Goal: Information Seeking & Learning: Learn about a topic

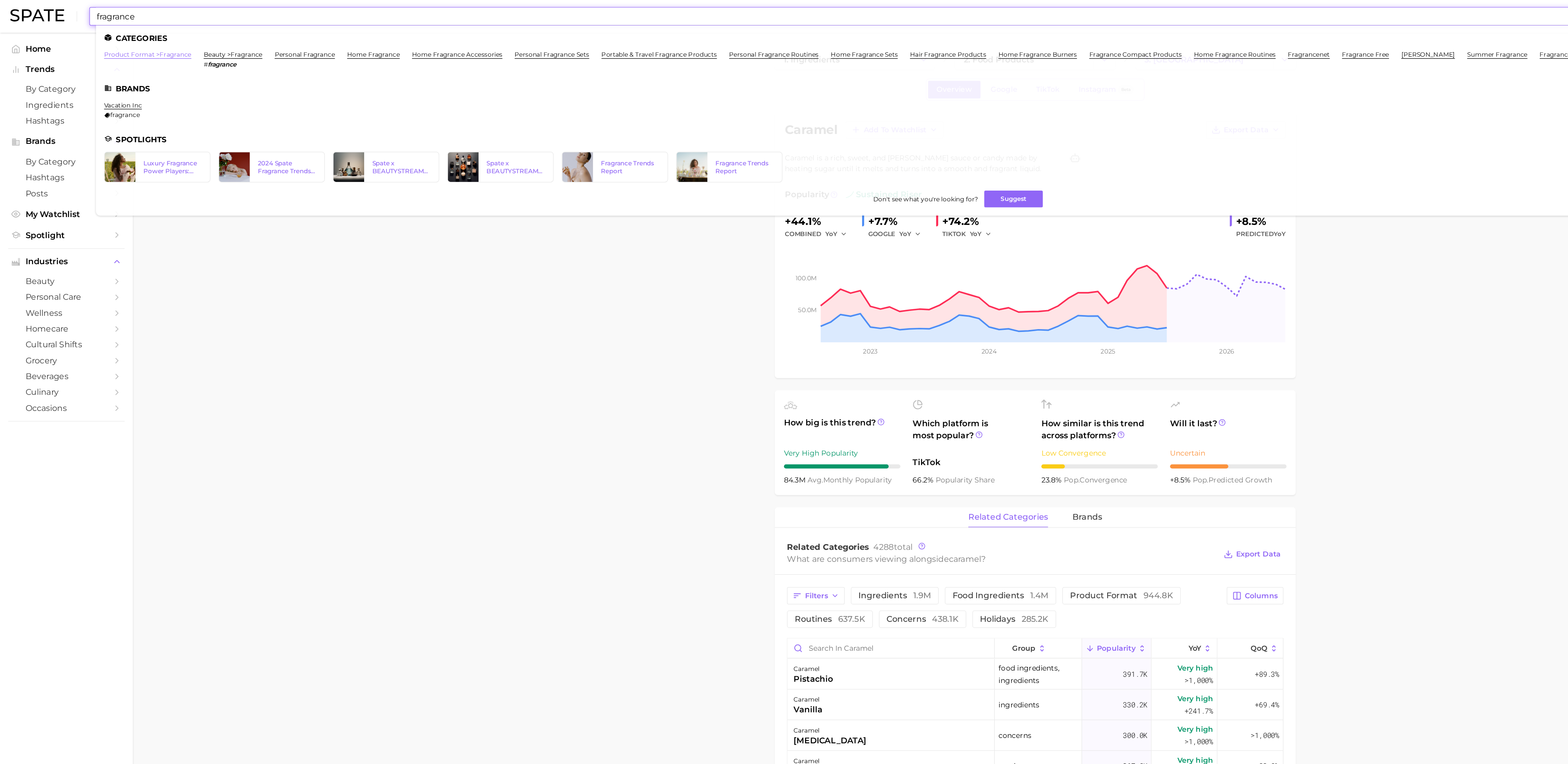
scroll to position [19, 0]
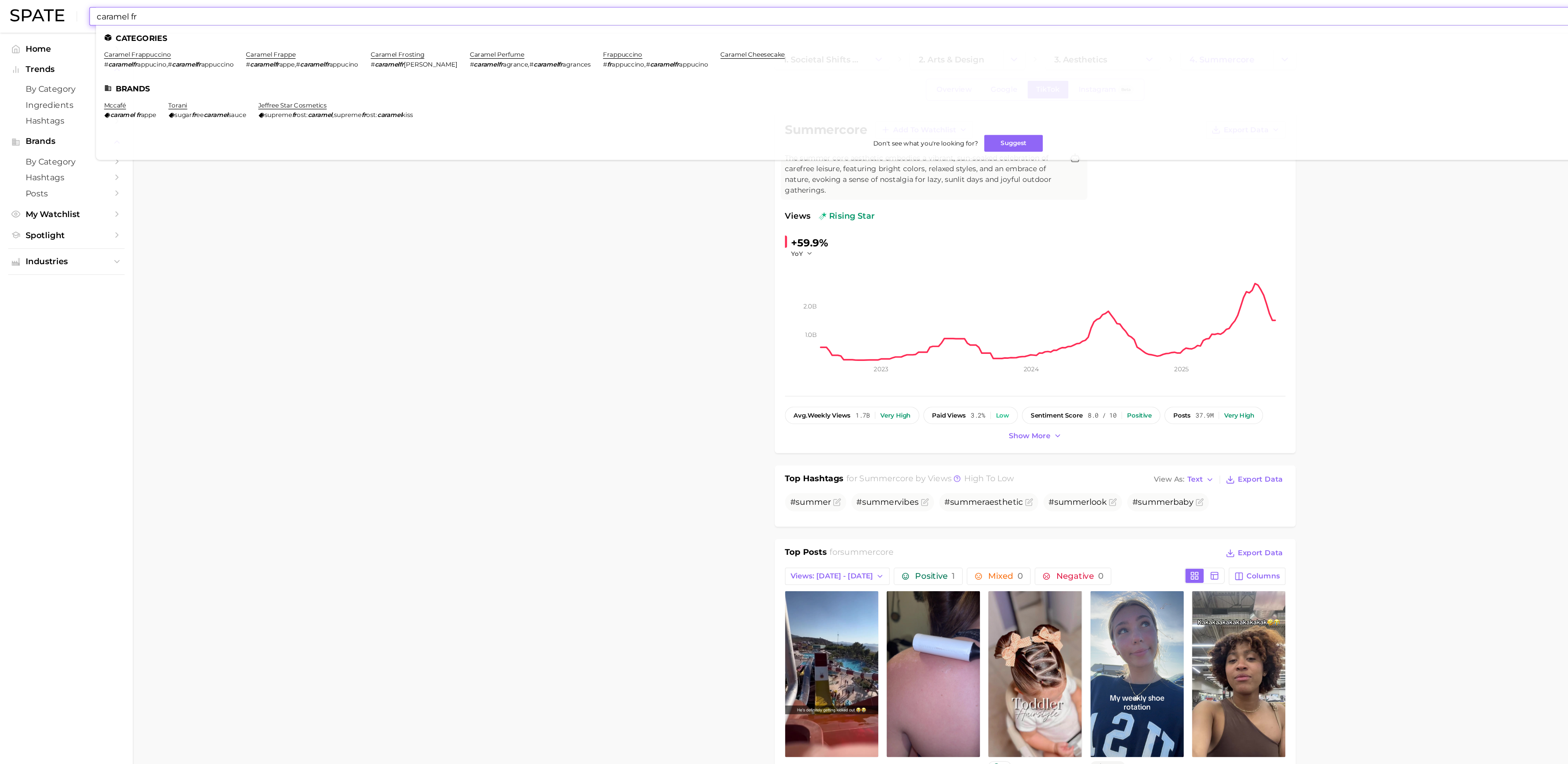
scroll to position [19, 0]
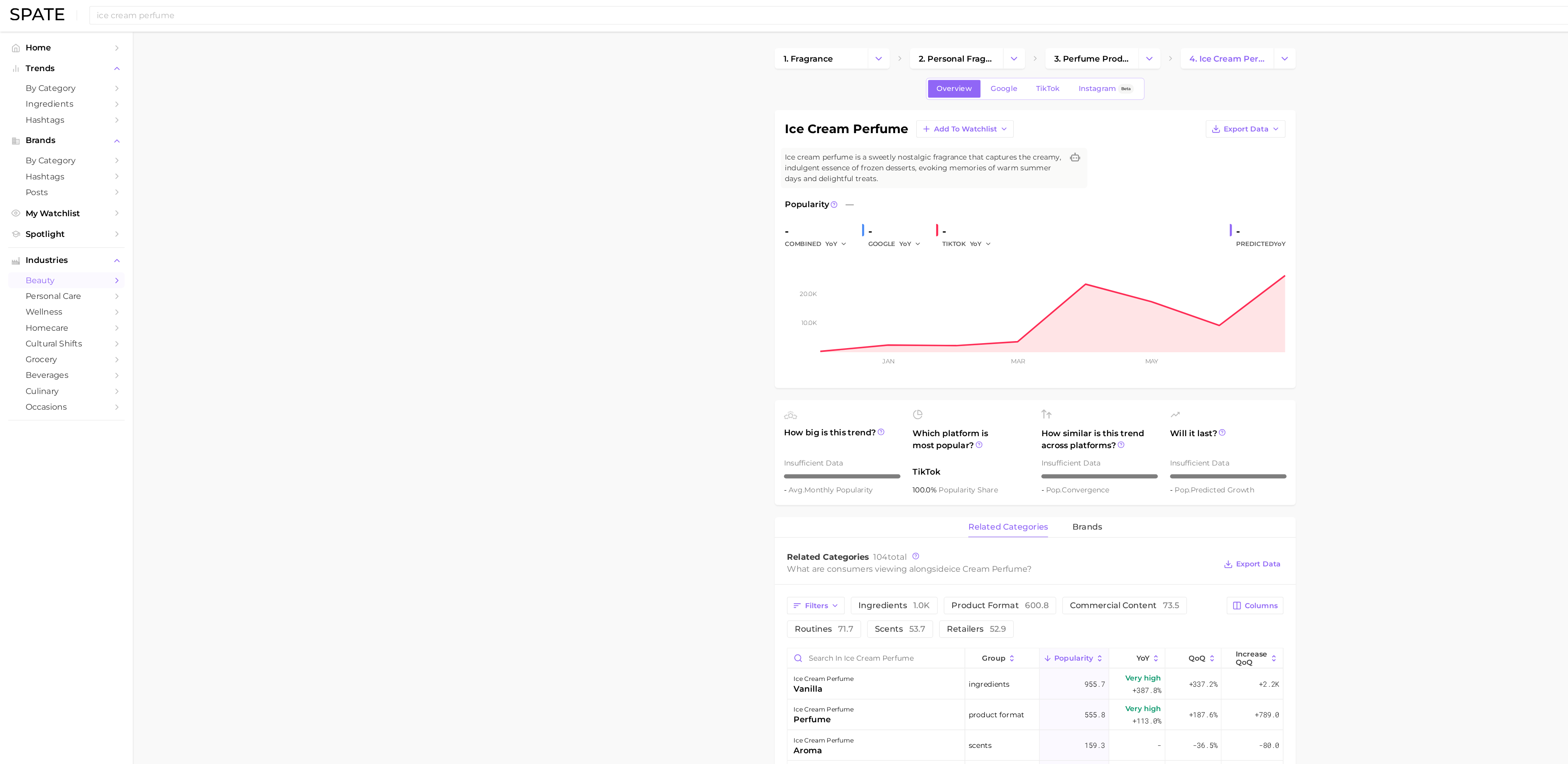
scroll to position [19, 0]
